Goal: Check status: Check status

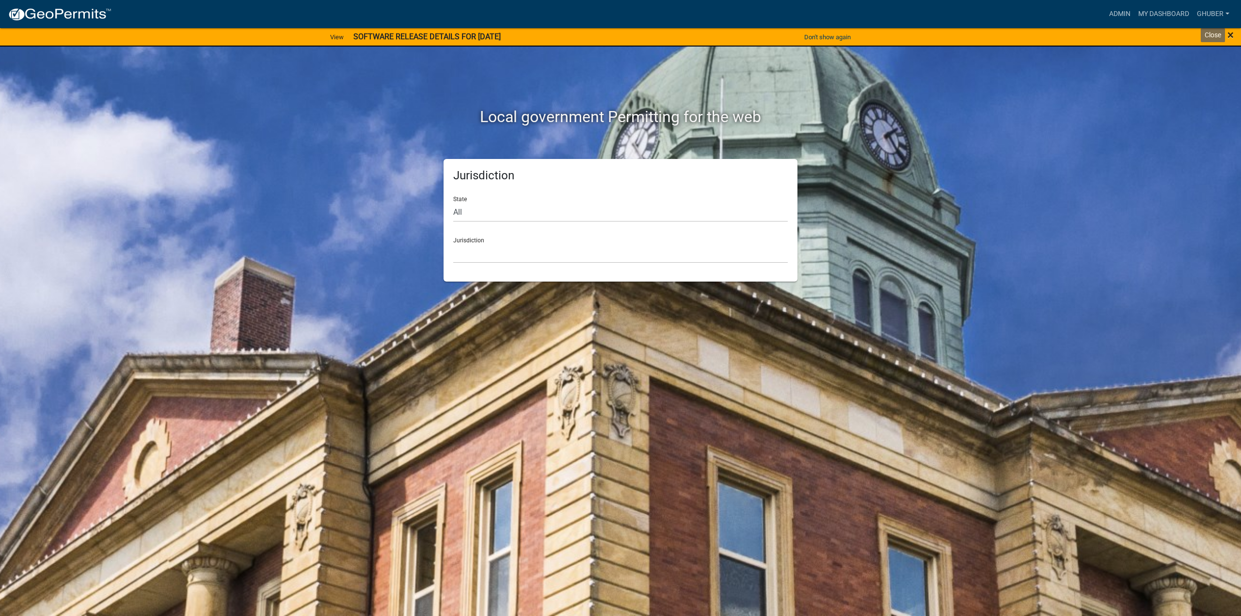
click at [1228, 35] on span "×" at bounding box center [1231, 35] width 6 height 14
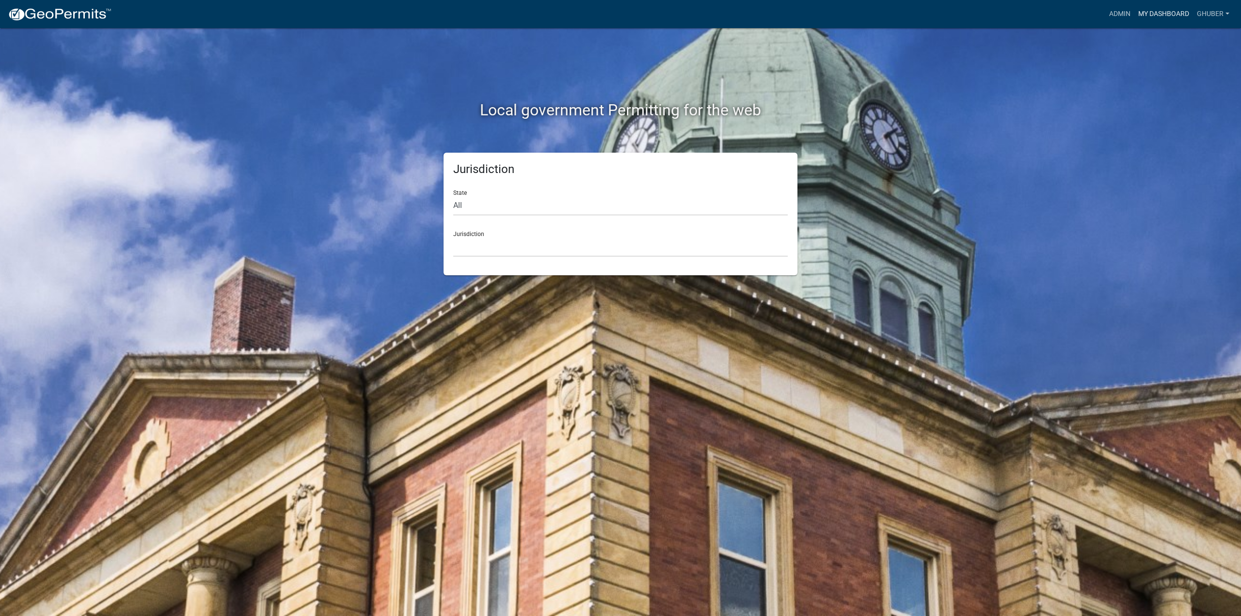
click at [1173, 13] on link "My Dashboard" at bounding box center [1164, 14] width 59 height 18
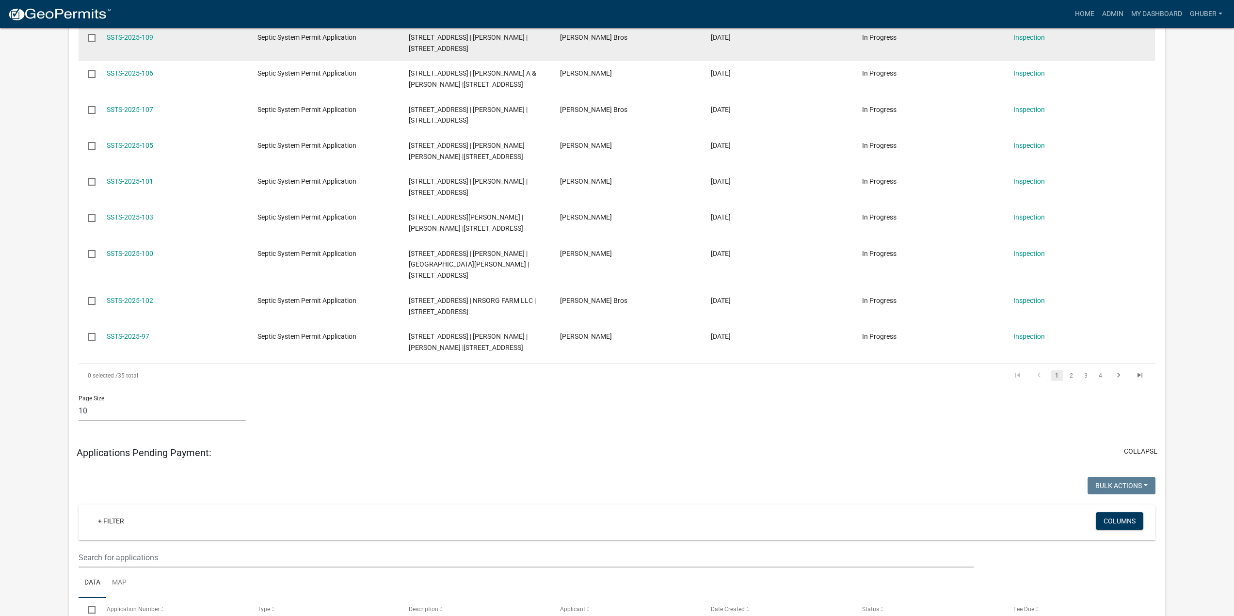
scroll to position [388, 0]
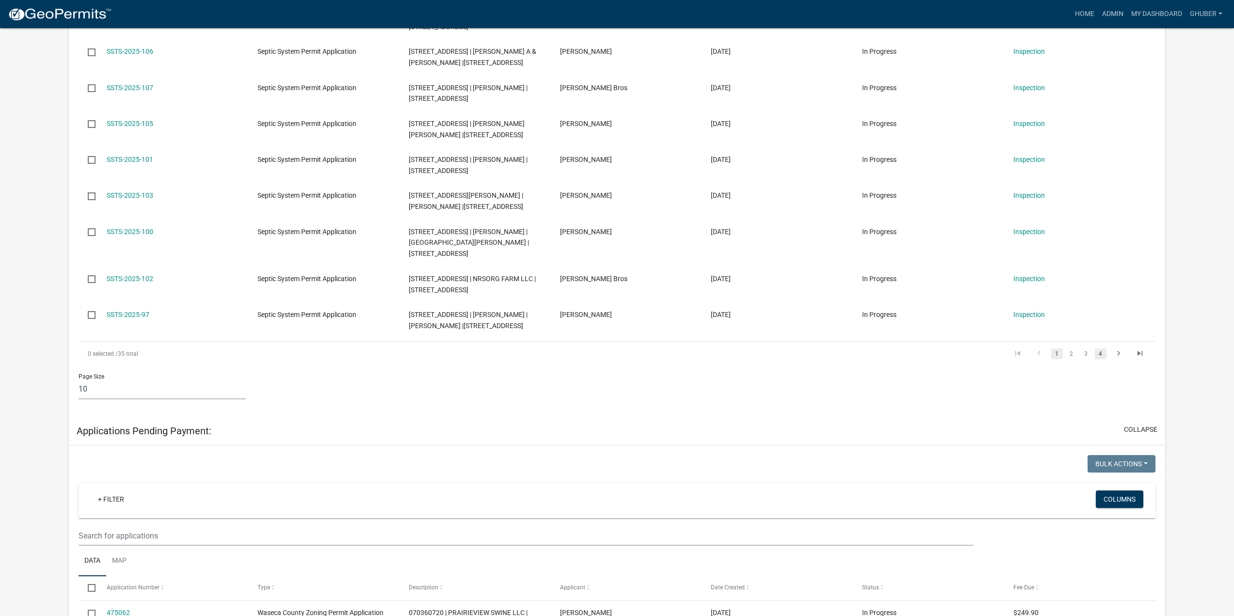
click at [1100, 356] on link "4" at bounding box center [1101, 354] width 12 height 11
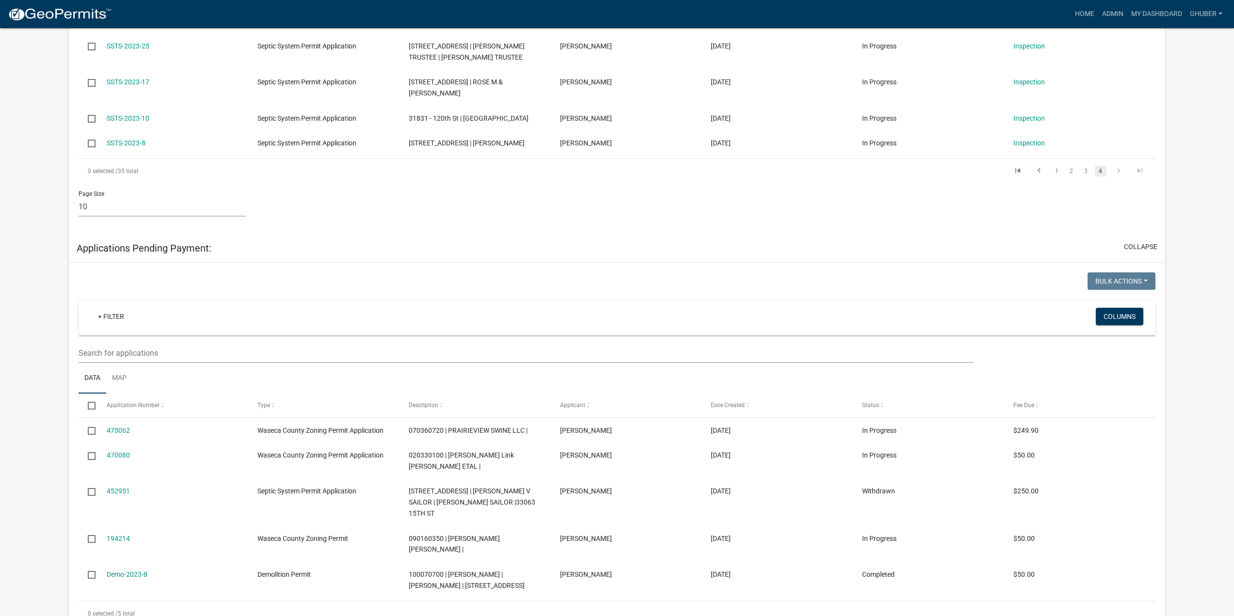
scroll to position [194, 0]
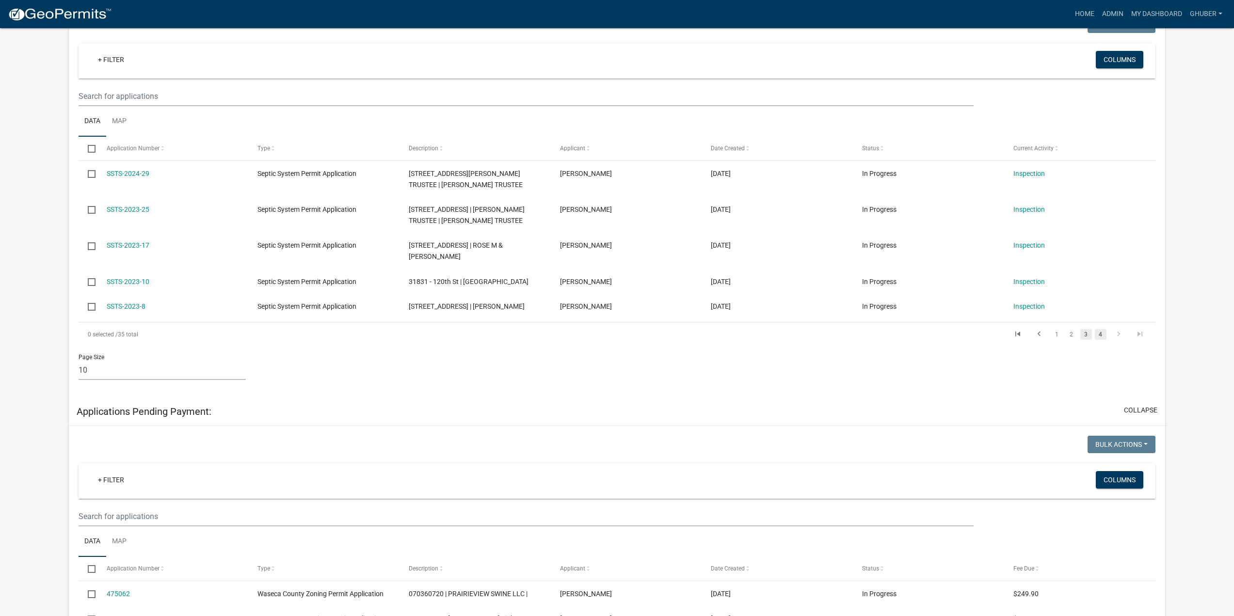
click at [1088, 338] on link "3" at bounding box center [1086, 334] width 12 height 11
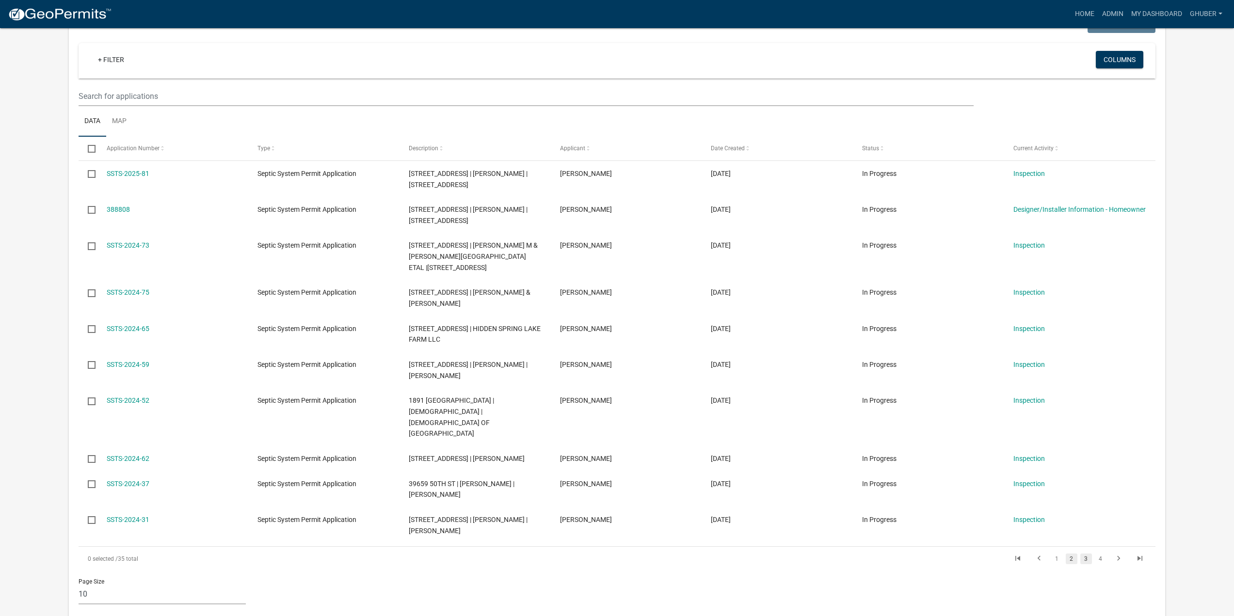
click at [1070, 554] on link "2" at bounding box center [1072, 559] width 12 height 11
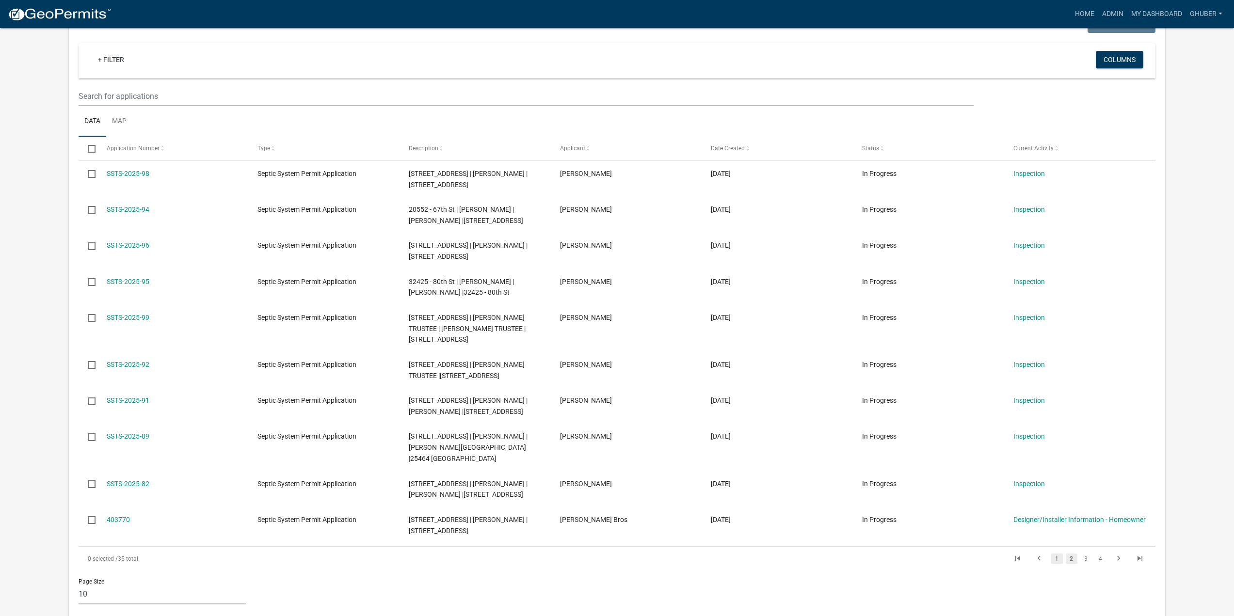
click at [1058, 554] on link "1" at bounding box center [1057, 559] width 12 height 11
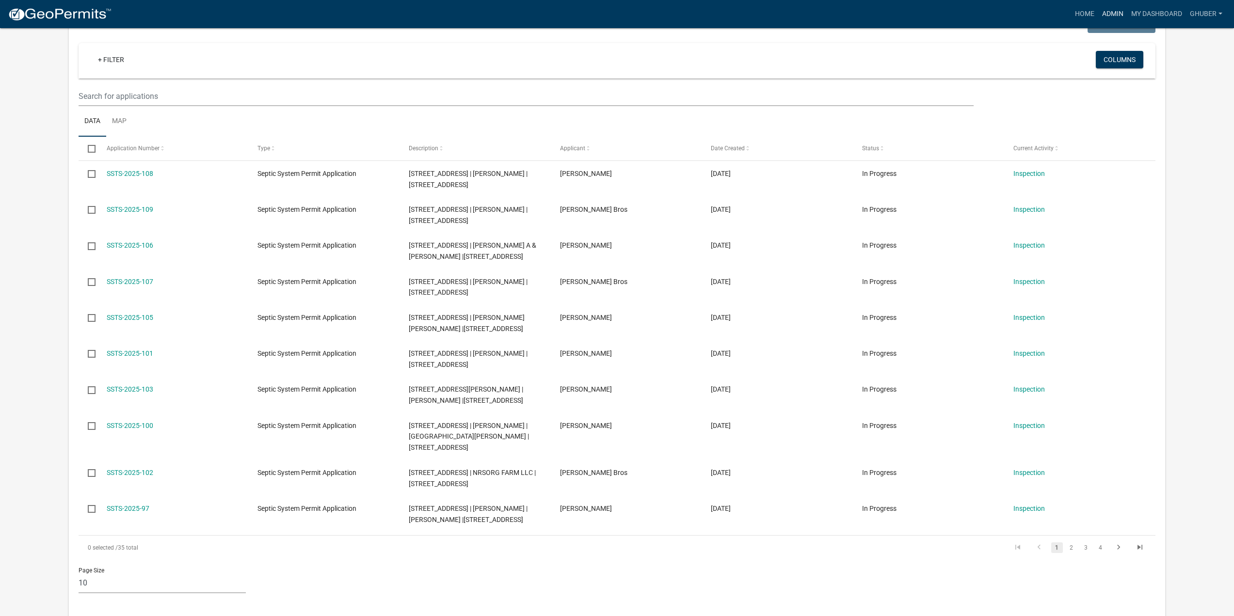
click at [1115, 15] on link "Admin" at bounding box center [1112, 14] width 29 height 18
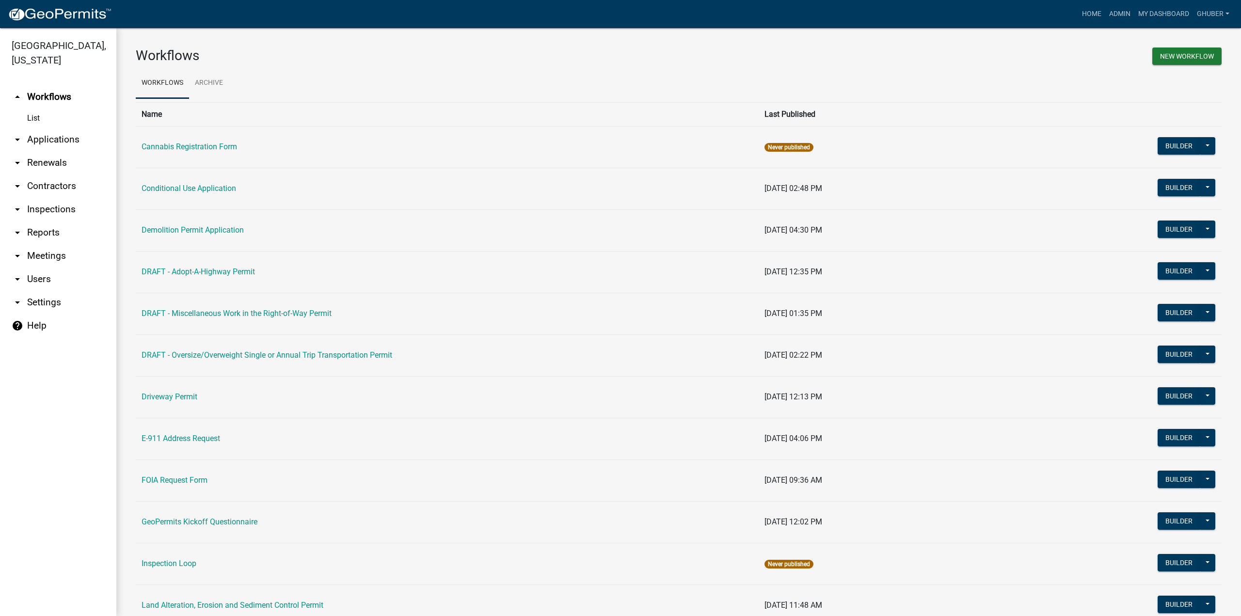
click at [69, 144] on link "arrow_drop_down Applications" at bounding box center [58, 139] width 116 height 23
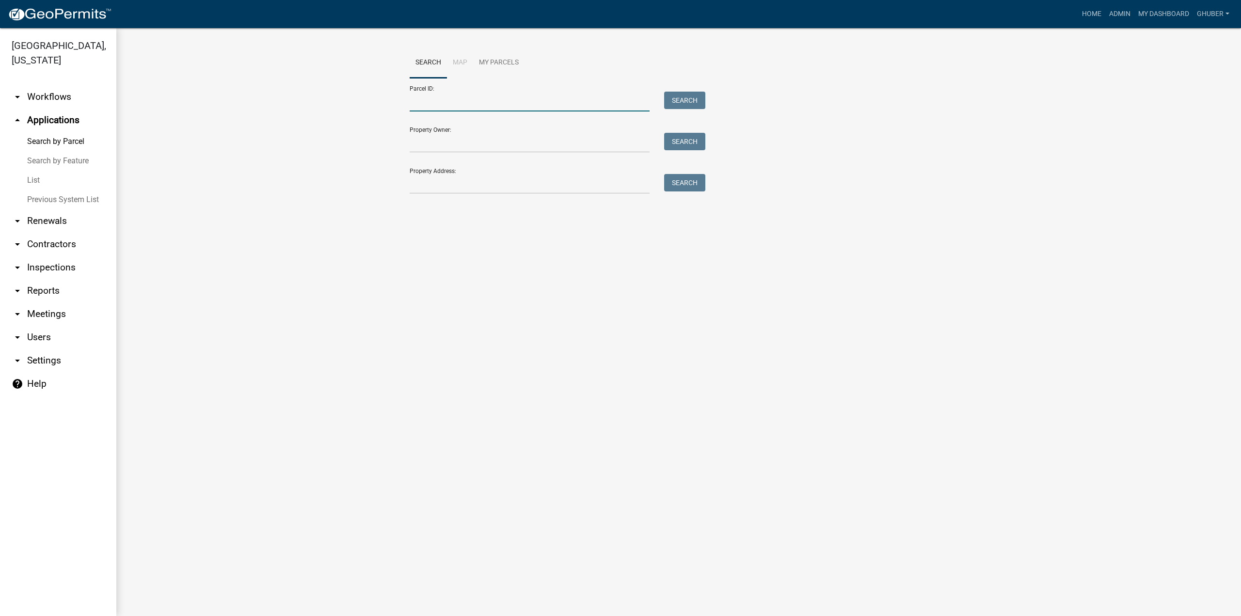
click at [443, 100] on input "Parcel ID:" at bounding box center [530, 102] width 240 height 20
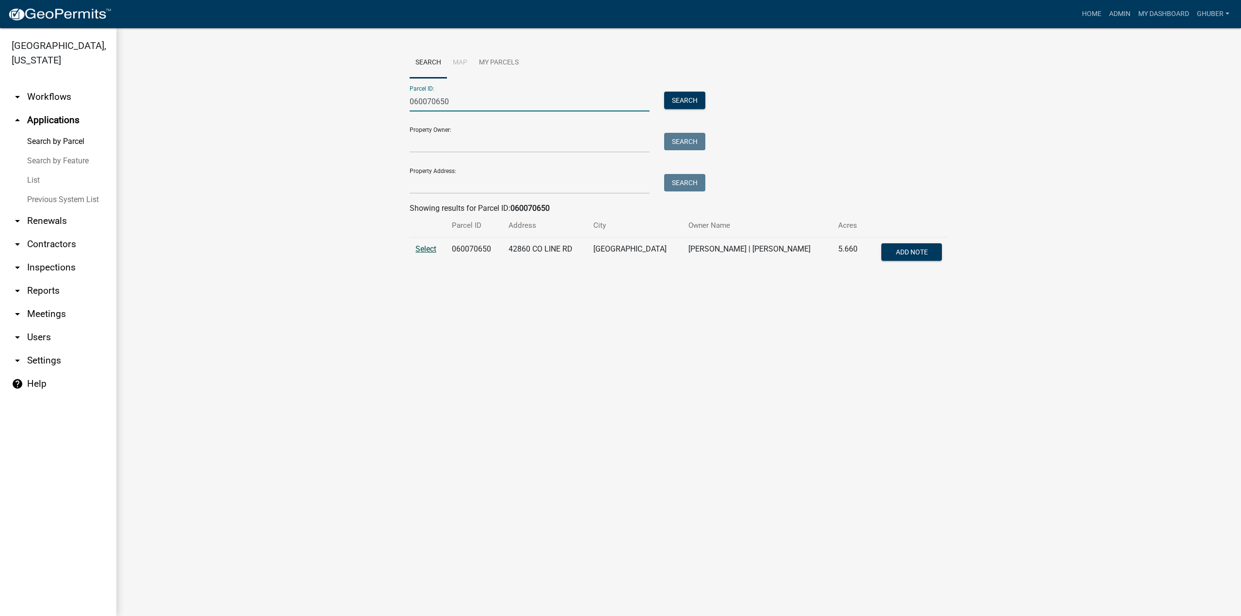
type input "060070650"
click at [430, 250] on span "Select" at bounding box center [426, 248] width 21 height 9
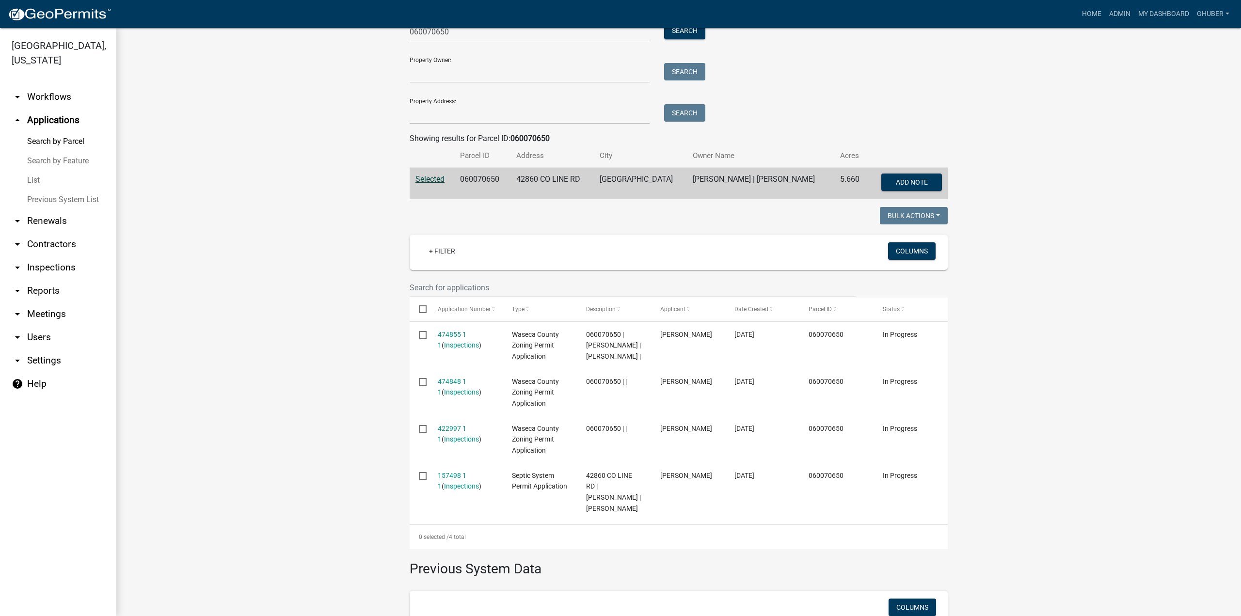
scroll to position [97, 0]
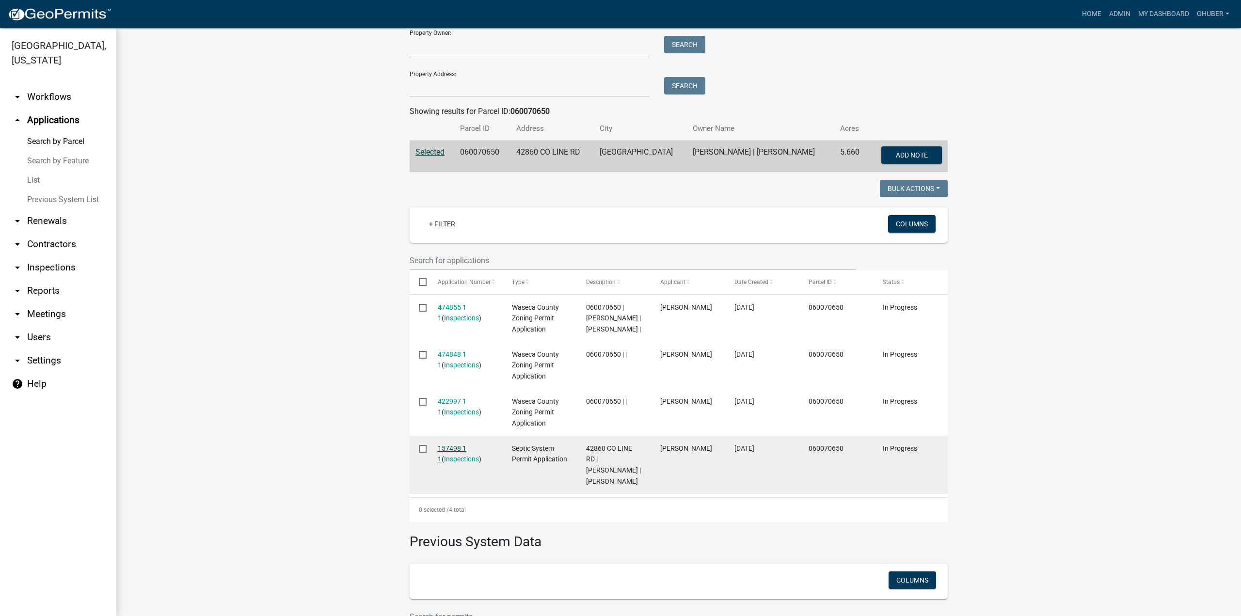
click at [459, 462] on link "157498 1 1" at bounding box center [452, 454] width 29 height 19
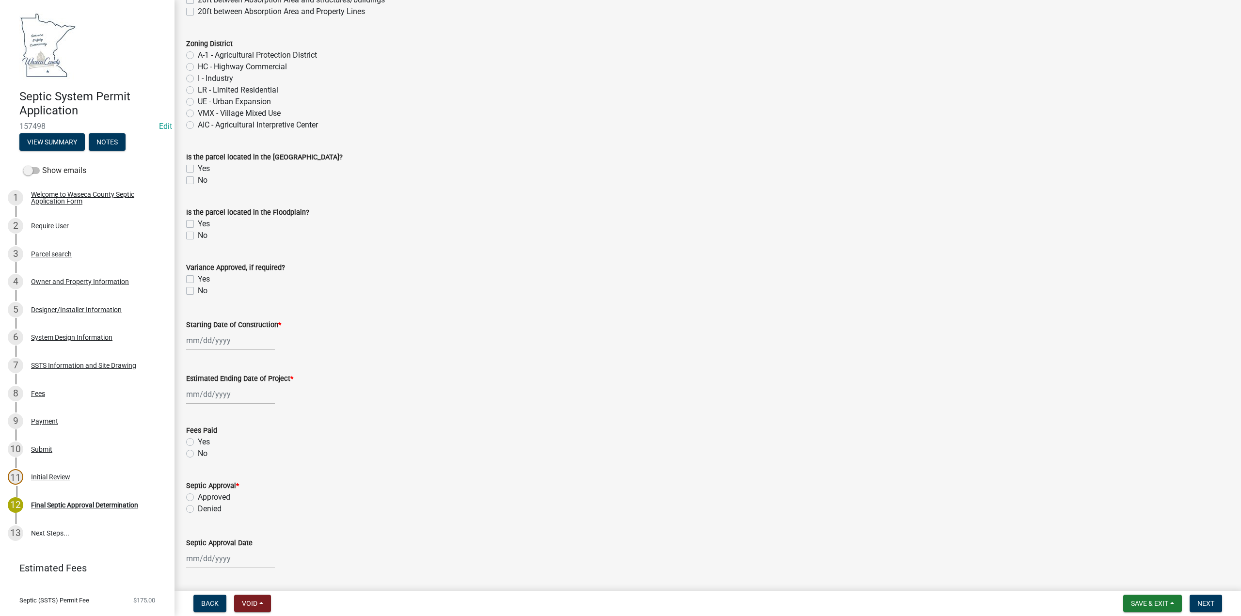
scroll to position [345, 0]
